Goal: Browse casually

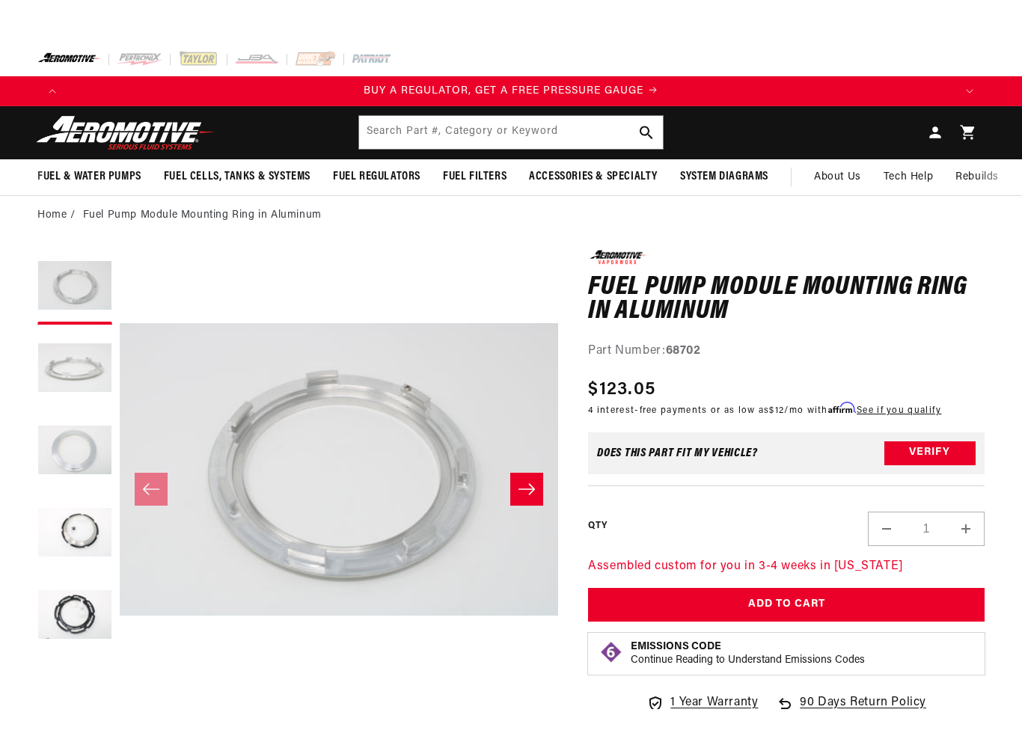
scroll to position [42, 0]
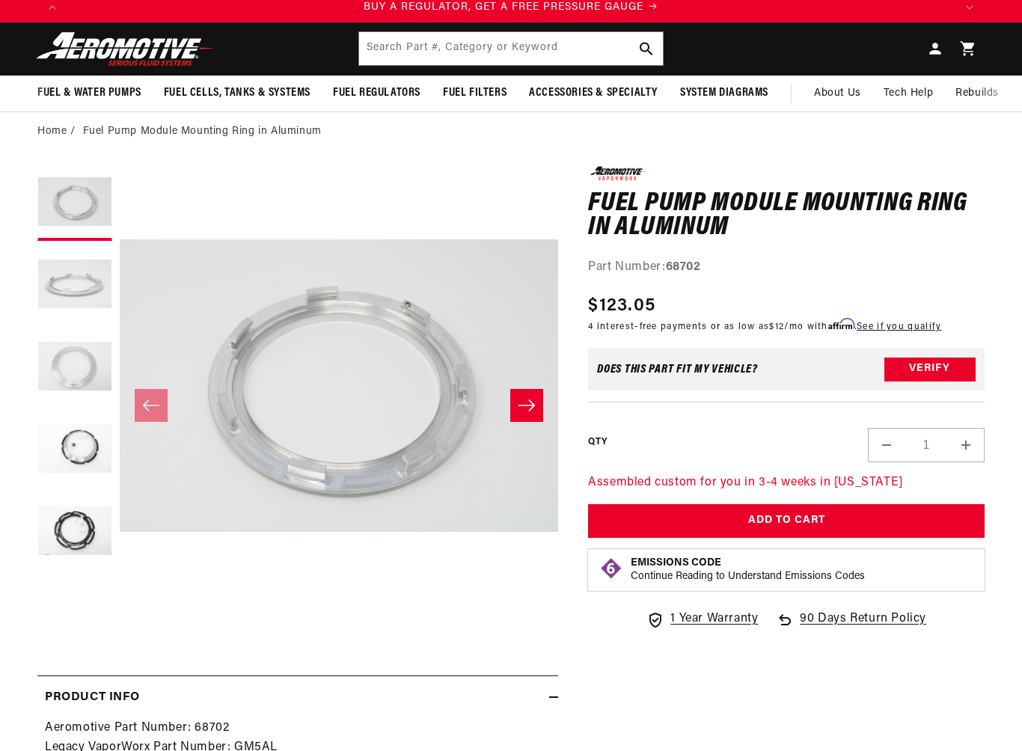
click at [68, 523] on button "Load image 5 in gallery view" at bounding box center [74, 532] width 75 height 75
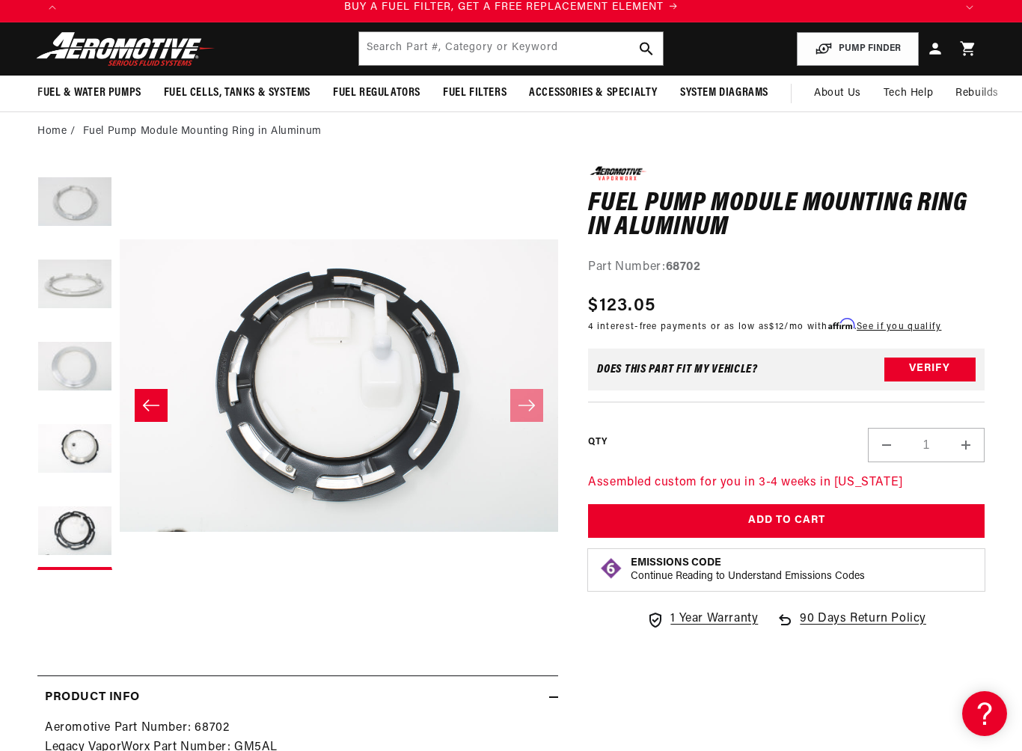
scroll to position [0, 0]
click at [76, 439] on button "Load image 4 in gallery view" at bounding box center [74, 450] width 75 height 75
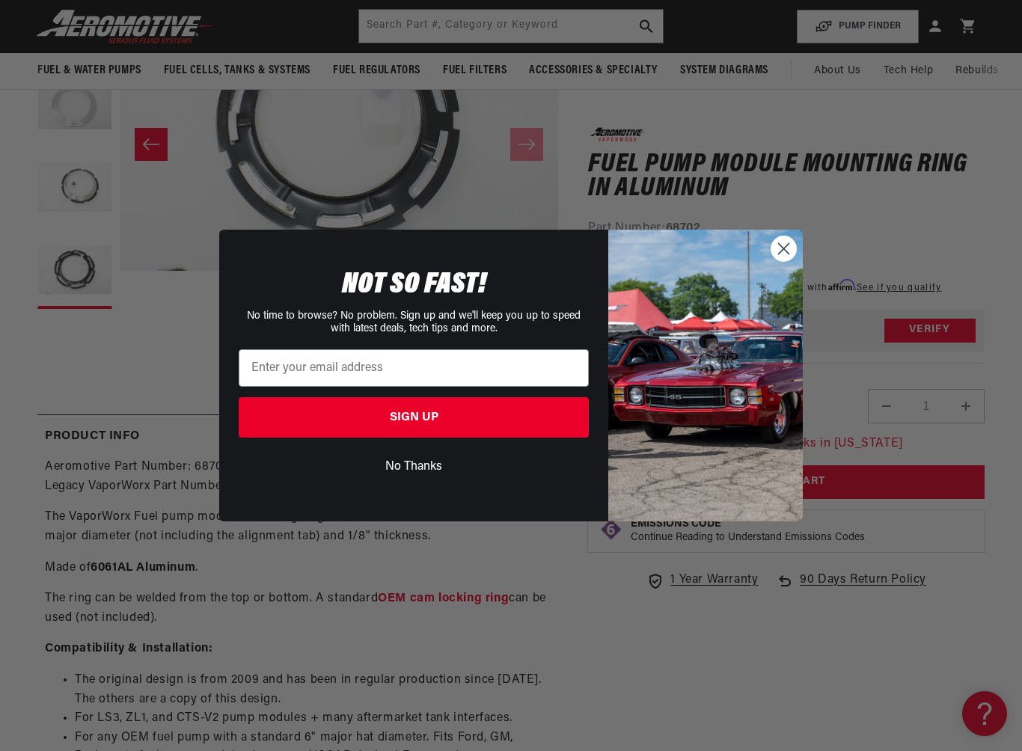
scroll to position [295, 0]
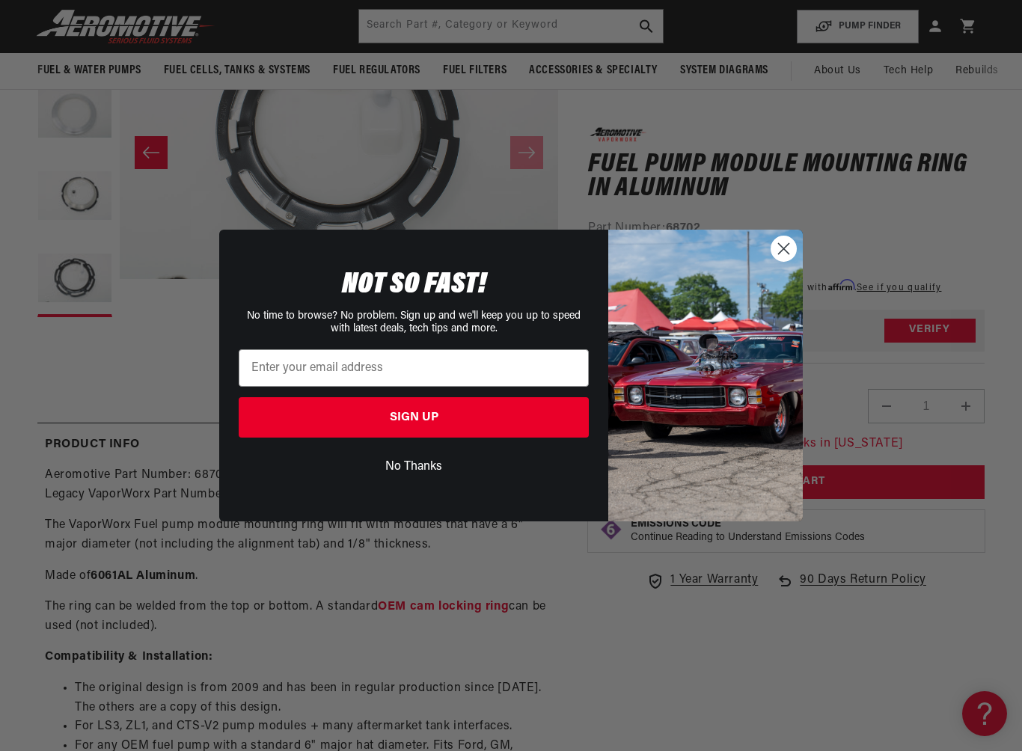
click at [786, 256] on circle "Close dialog" at bounding box center [783, 248] width 25 height 25
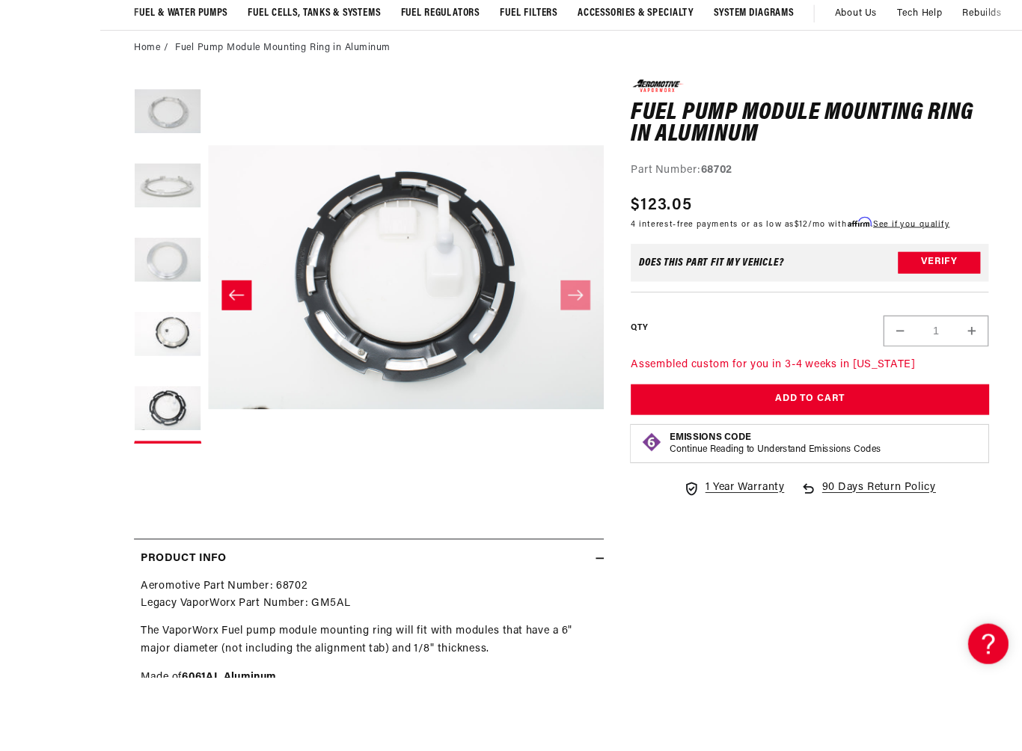
scroll to position [272, 0]
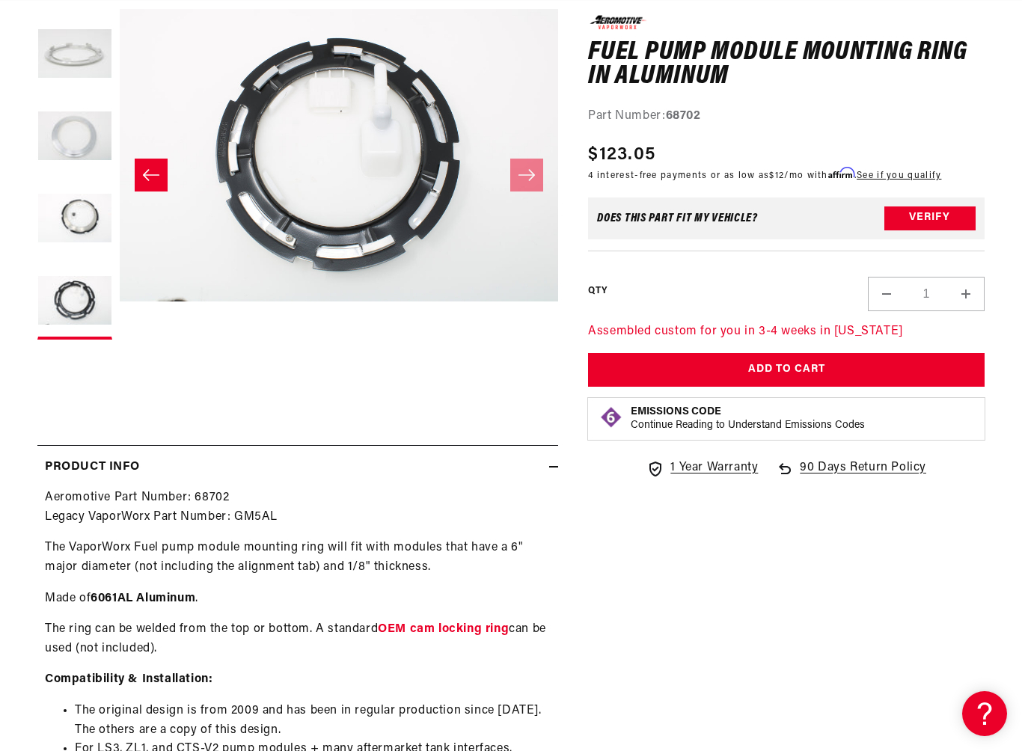
click at [675, 605] on div "0.0 star rating Write a review Fuel Pump Module Mounting Ring in Aluminum Fuel …" at bounding box center [771, 477] width 426 height 1083
click at [685, 589] on div "0.0 star rating Write a review Fuel Pump Module Mounting Ring in Aluminum Fuel …" at bounding box center [771, 477] width 426 height 1083
click at [689, 586] on div "0.0 star rating Write a review Fuel Pump Module Mounting Ring in Aluminum Fuel …" at bounding box center [771, 477] width 426 height 1083
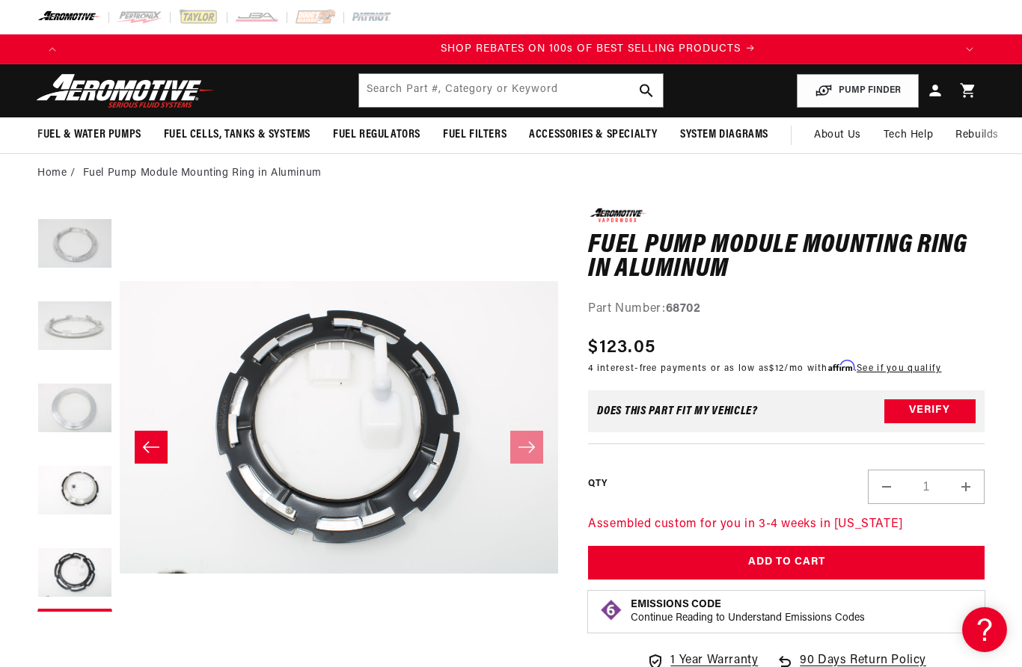
scroll to position [0, 1774]
click at [530, 450] on icon "Slide right" at bounding box center [526, 447] width 16 height 11
click at [521, 443] on icon "Slide right" at bounding box center [527, 447] width 18 height 15
click at [147, 450] on icon "Slide left" at bounding box center [151, 447] width 16 height 11
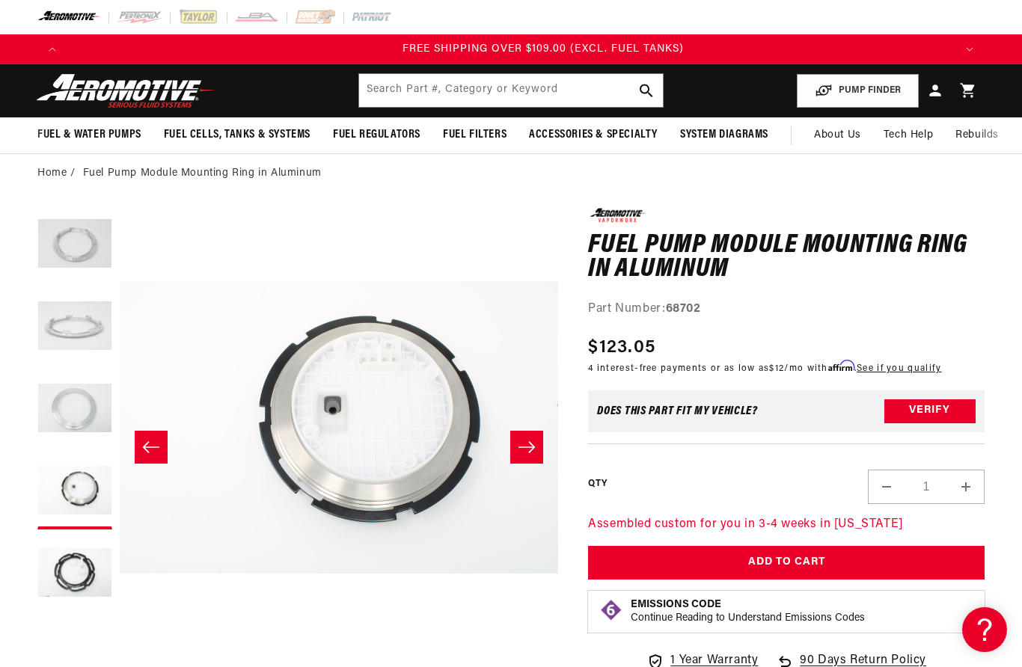
scroll to position [0, 2661]
click at [156, 441] on icon "Slide left" at bounding box center [151, 447] width 18 height 15
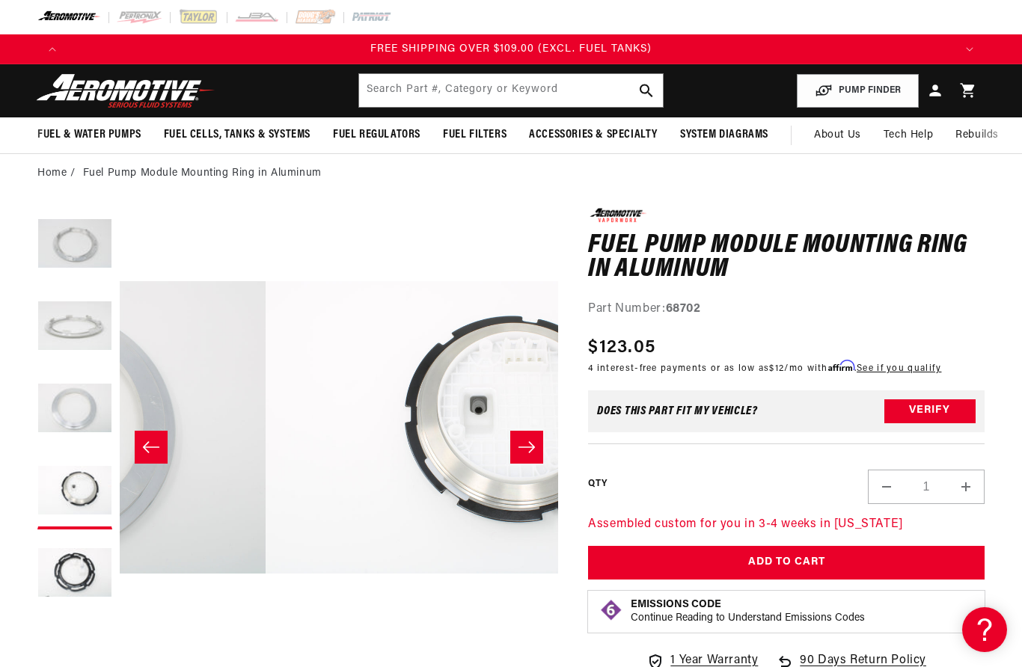
scroll to position [0, 877]
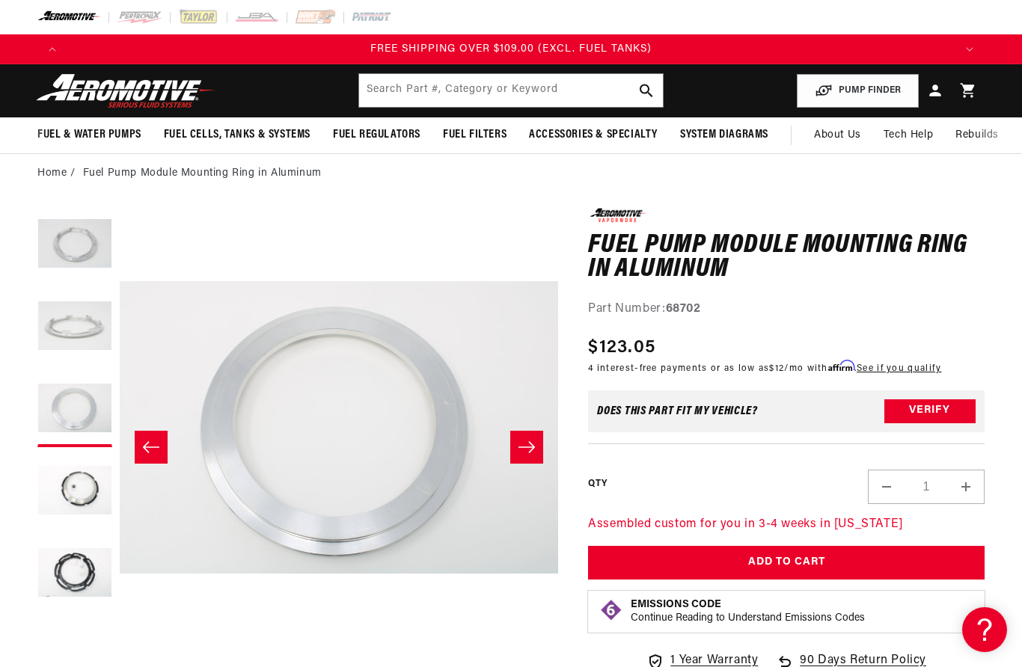
click at [142, 443] on button "Slide left" at bounding box center [151, 447] width 33 height 33
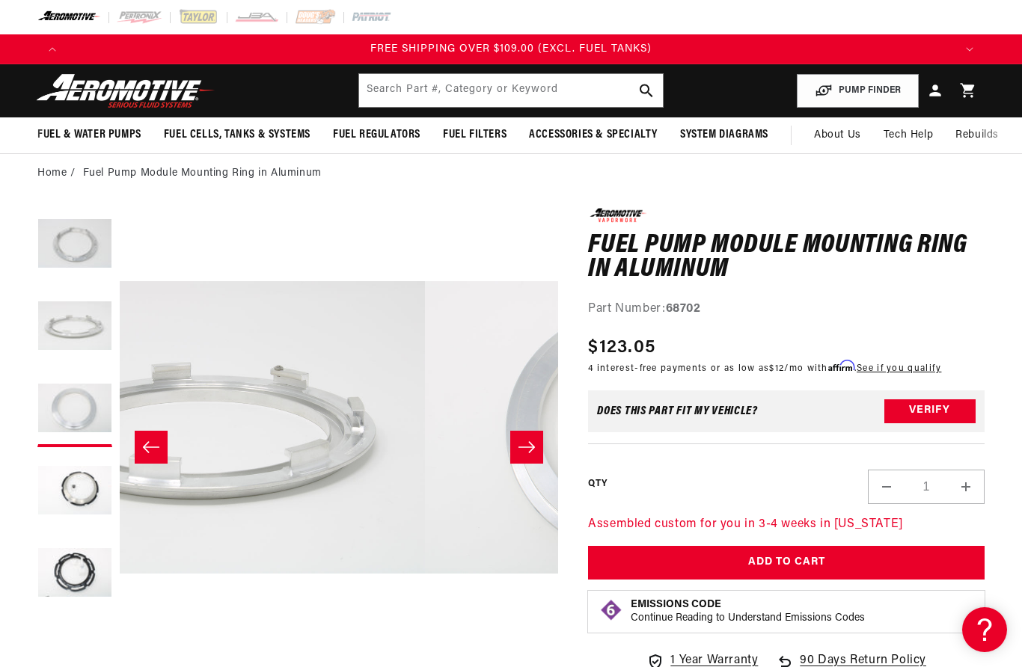
scroll to position [0, 438]
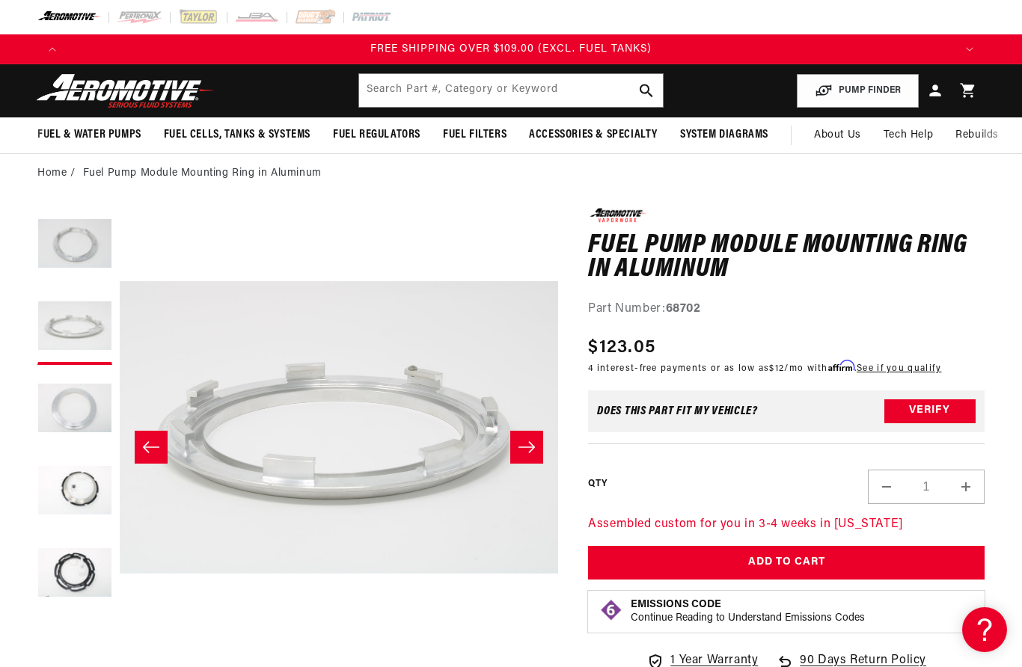
click at [149, 441] on icon "Slide left" at bounding box center [151, 447] width 18 height 15
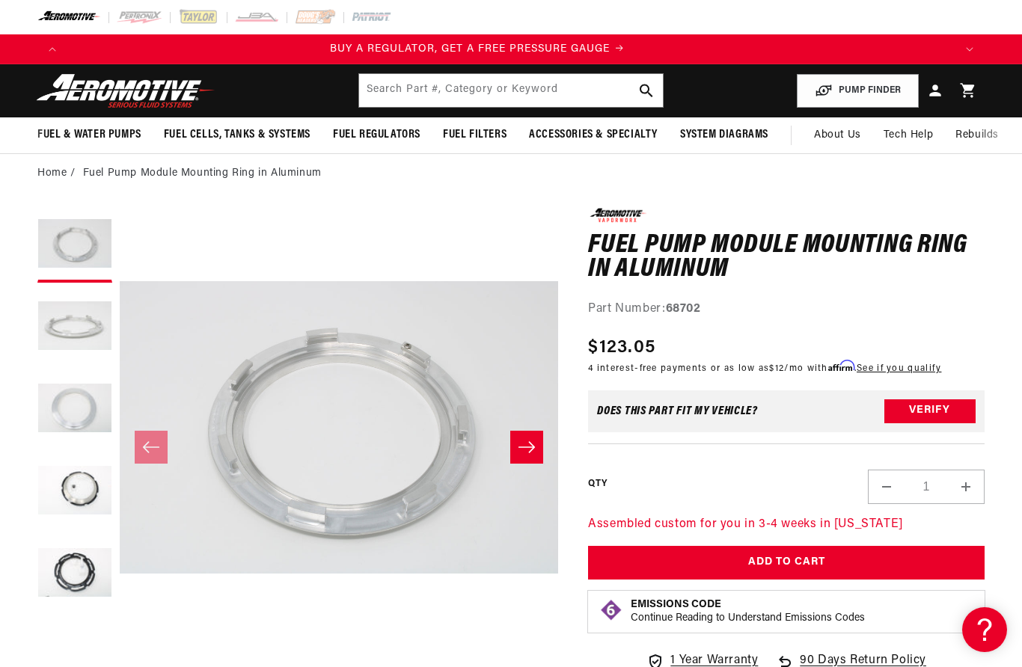
scroll to position [0, 0]
click at [147, 442] on icon "Slide left" at bounding box center [151, 447] width 18 height 15
click at [147, 451] on icon "Slide left" at bounding box center [151, 447] width 18 height 15
click at [518, 444] on button "Slide right" at bounding box center [526, 447] width 33 height 33
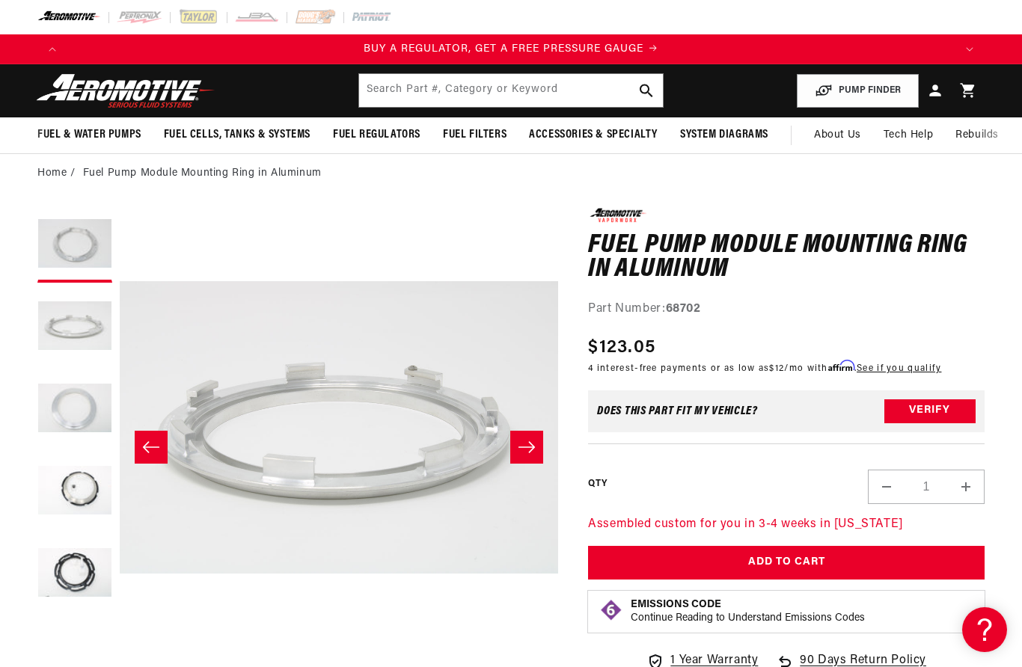
click at [517, 452] on button "Slide right" at bounding box center [526, 447] width 33 height 33
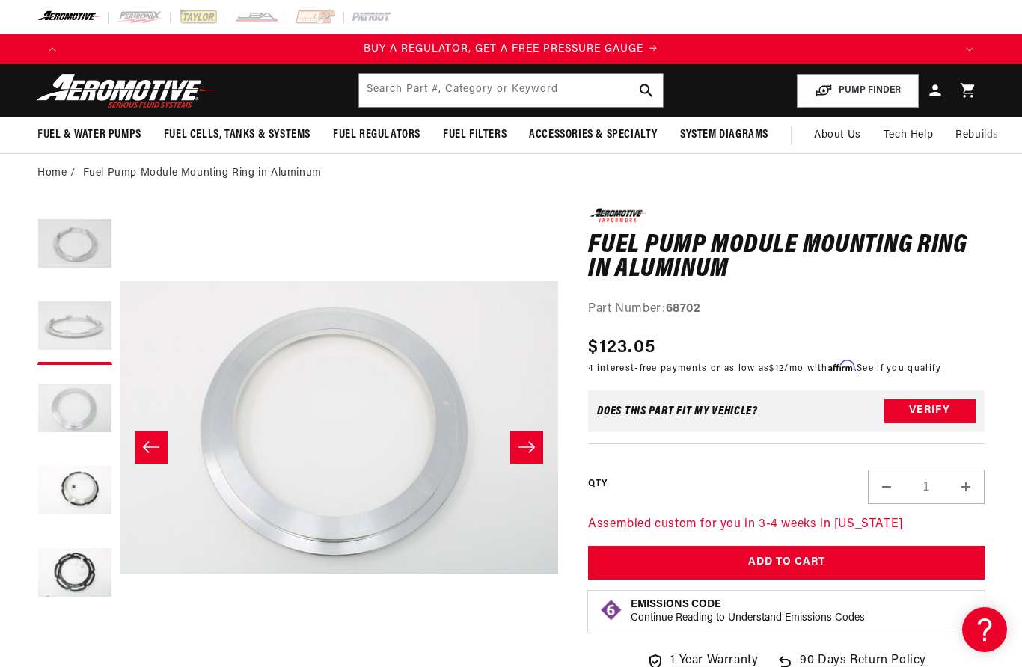
click at [524, 463] on button "Slide right" at bounding box center [526, 447] width 33 height 33
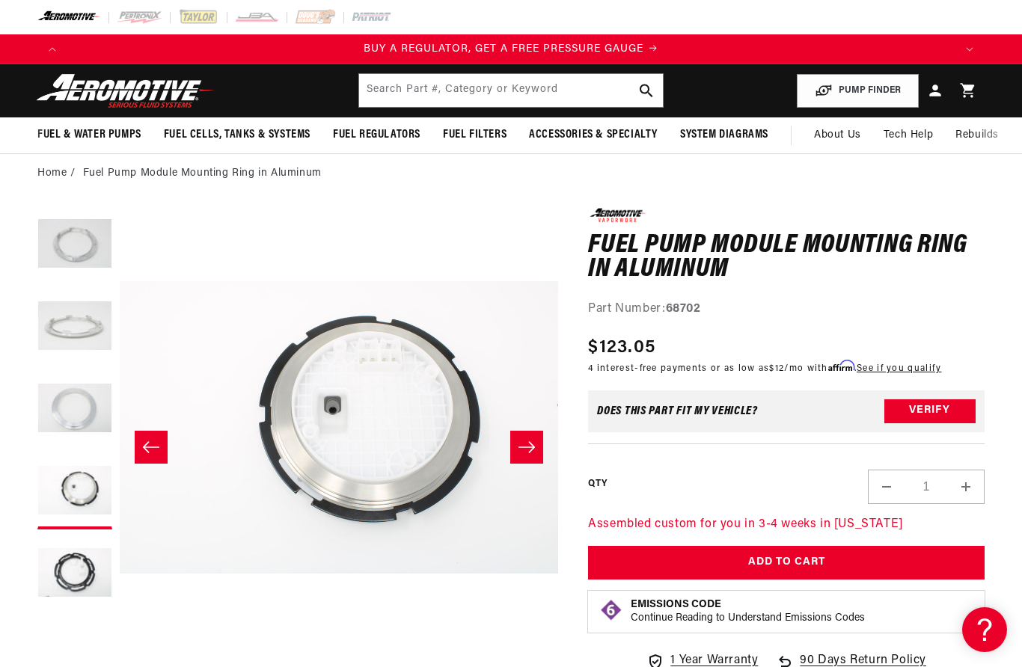
click at [515, 449] on button "Slide right" at bounding box center [526, 447] width 33 height 33
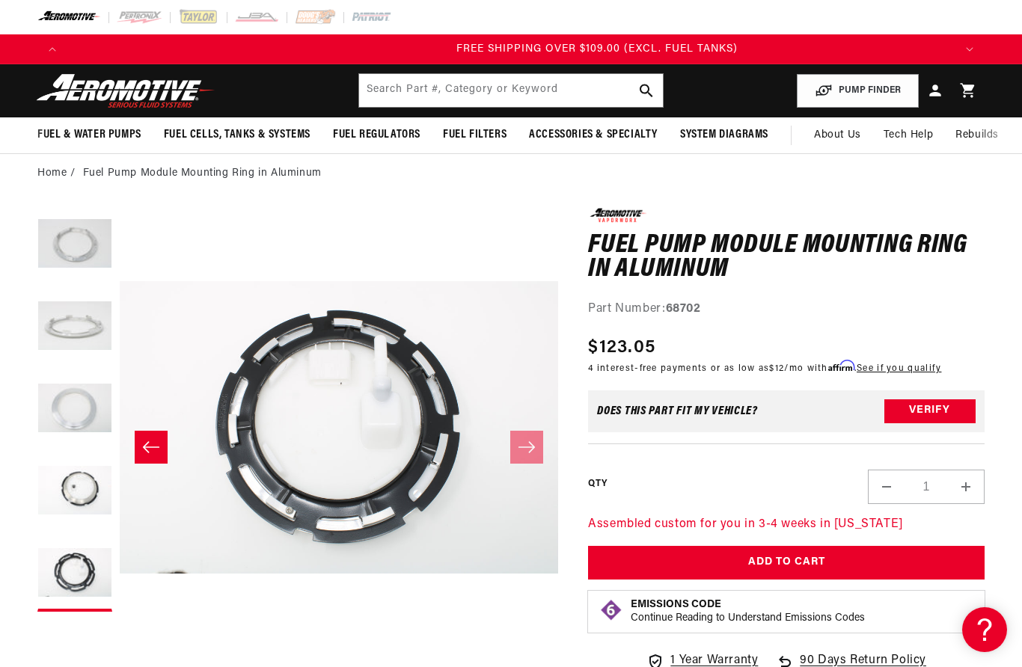
scroll to position [0, 2661]
click at [524, 450] on icon "Slide right" at bounding box center [527, 447] width 18 height 15
